Goal: Find specific page/section: Find specific page/section

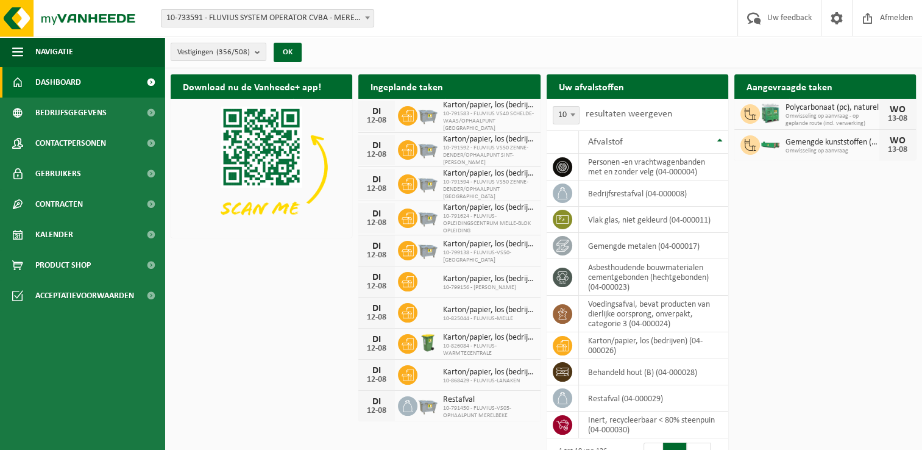
click at [366, 14] on span at bounding box center [368, 18] width 12 height 16
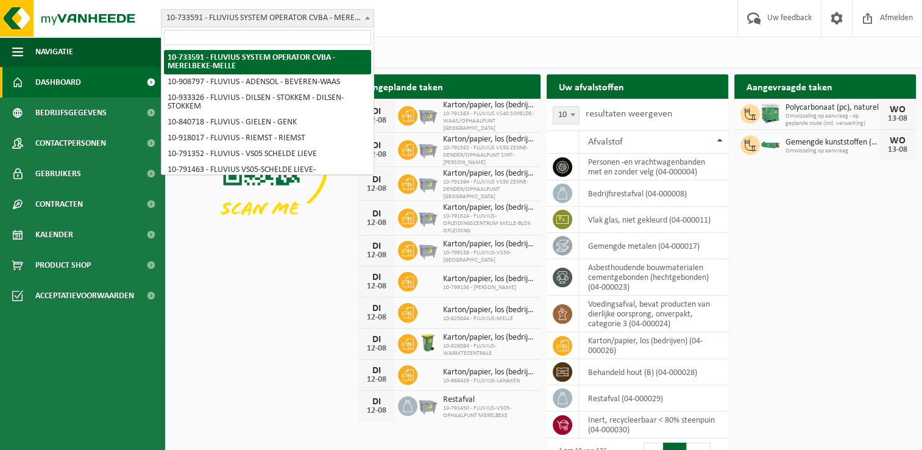
click at [238, 40] on input "search" at bounding box center [267, 37] width 207 height 15
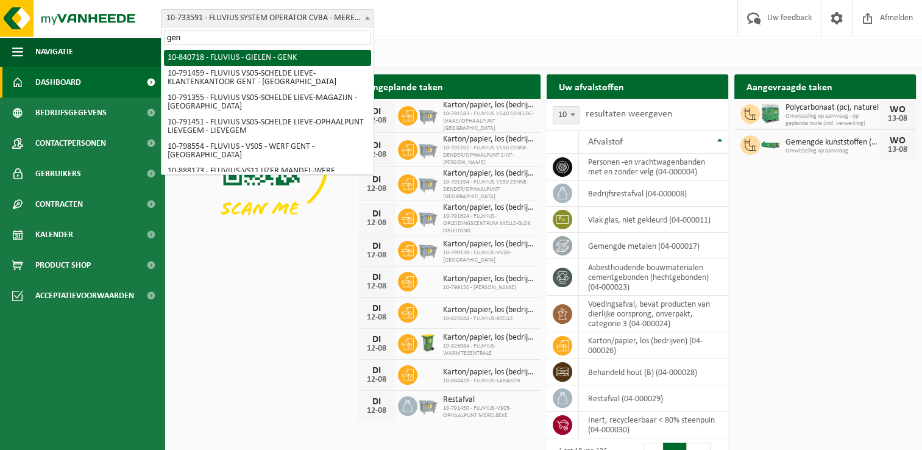
type input "gent"
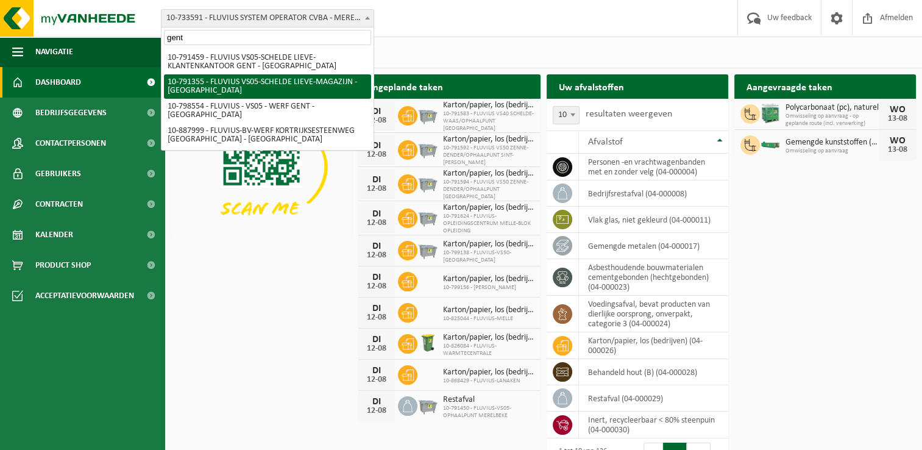
select select "30200"
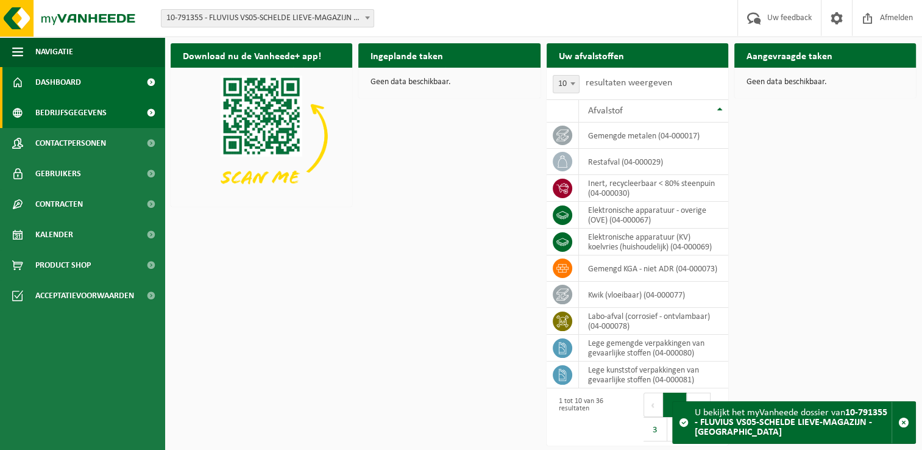
click at [82, 113] on span "Bedrijfsgegevens" at bounding box center [70, 113] width 71 height 30
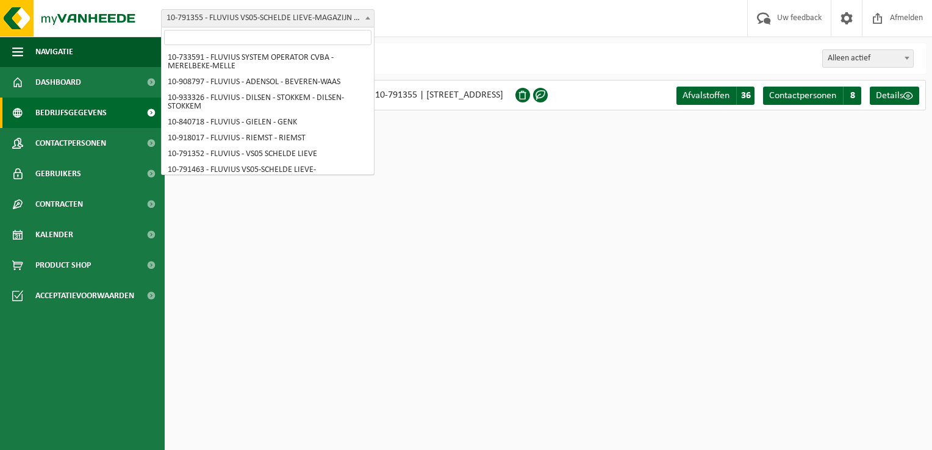
click at [368, 20] on span at bounding box center [368, 18] width 12 height 16
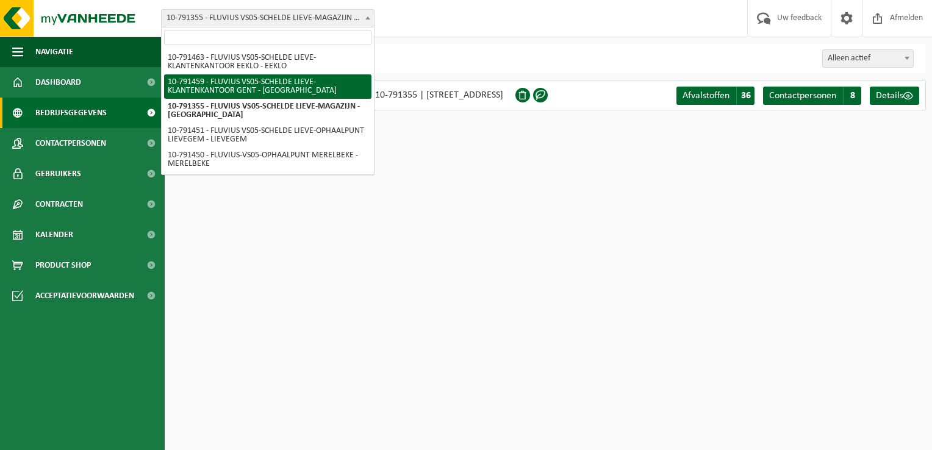
select select "30218"
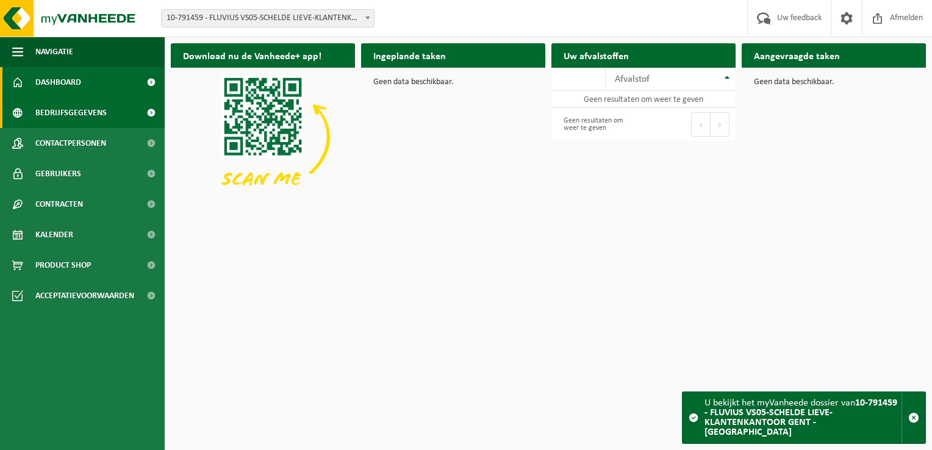
click at [63, 113] on span "Bedrijfsgegevens" at bounding box center [70, 113] width 71 height 30
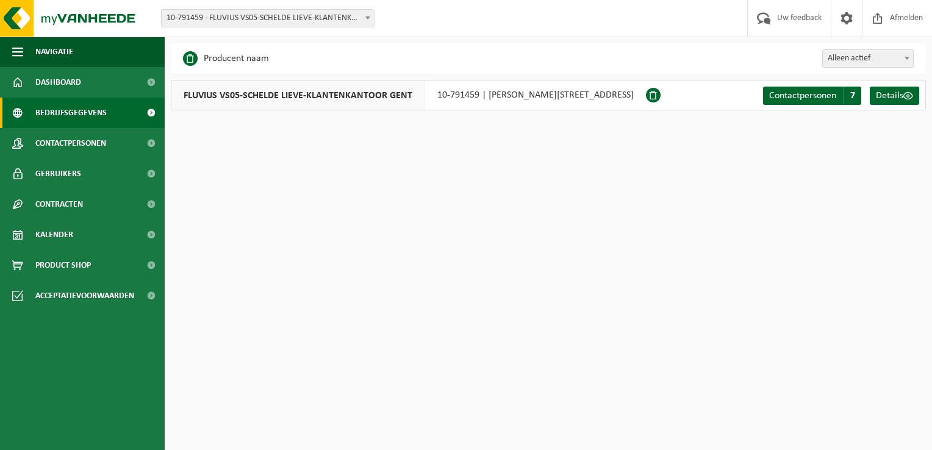
click at [315, 16] on span "10-791459 - FLUVIUS VS05-SCHELDE LIEVE-KLANTENKANTOOR GENT - [GEOGRAPHIC_DATA]" at bounding box center [268, 18] width 212 height 17
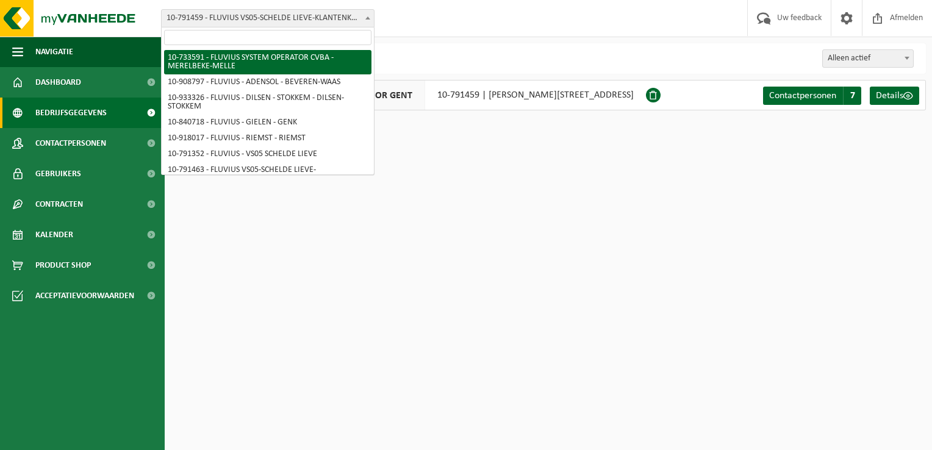
click at [263, 35] on input "search" at bounding box center [267, 37] width 207 height 15
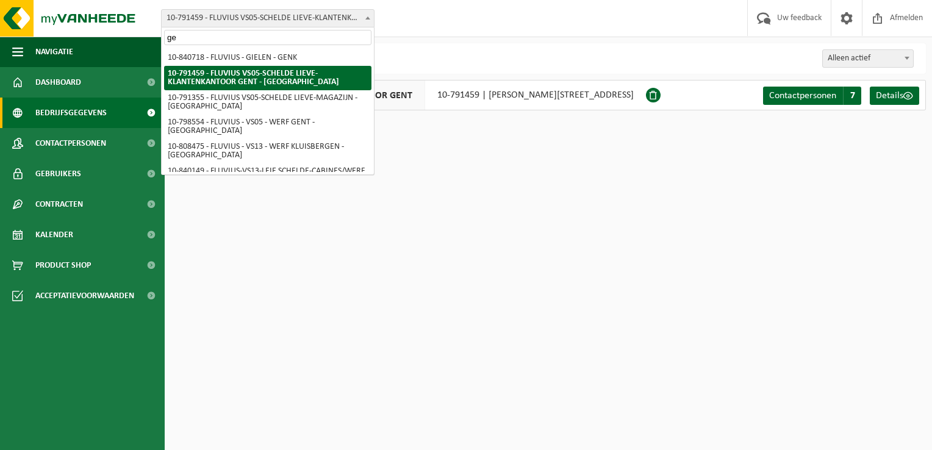
type input "g"
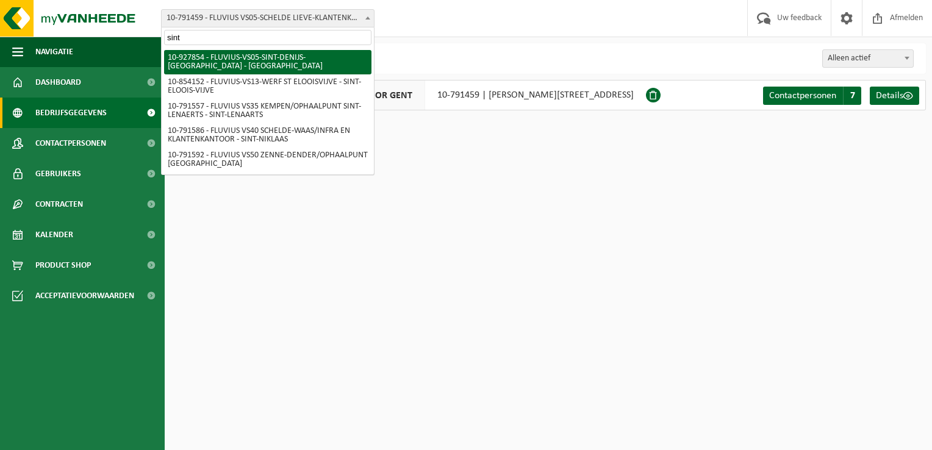
type input "sint"
select select "133075"
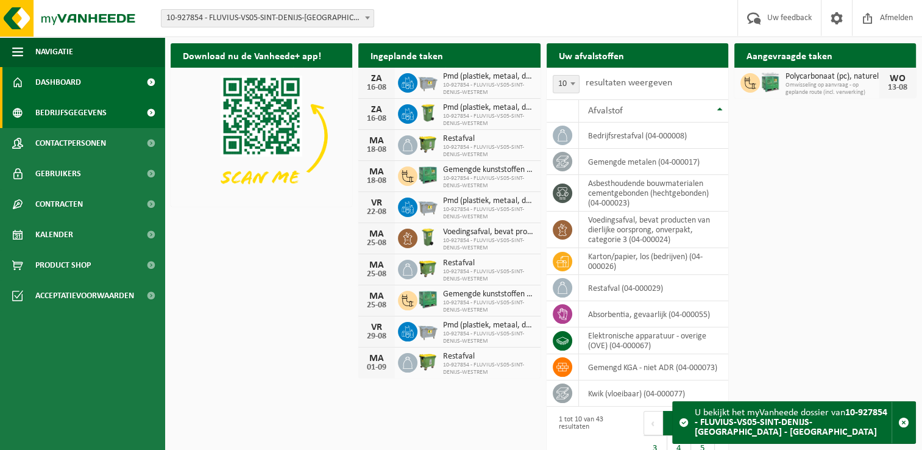
click at [66, 116] on span "Bedrijfsgegevens" at bounding box center [70, 113] width 71 height 30
